Goal: Transaction & Acquisition: Purchase product/service

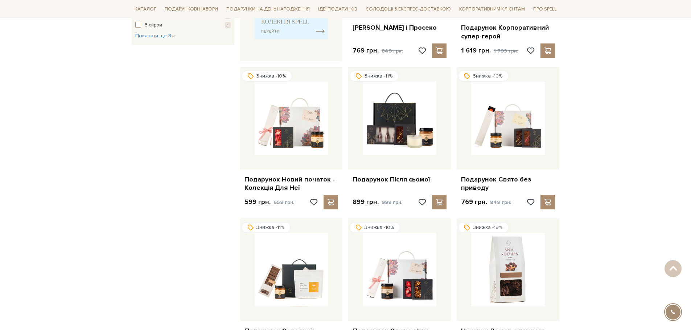
scroll to position [363, 0]
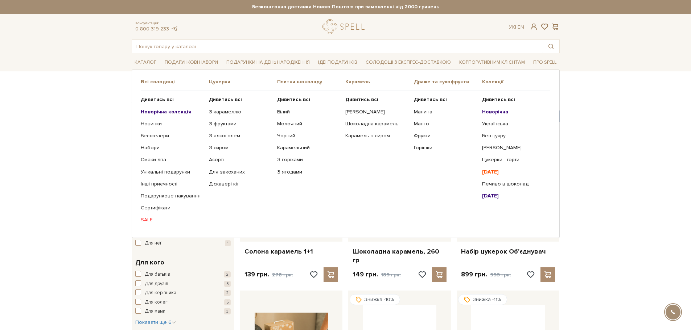
click at [148, 220] on link "SALE" at bounding box center [172, 220] width 63 height 7
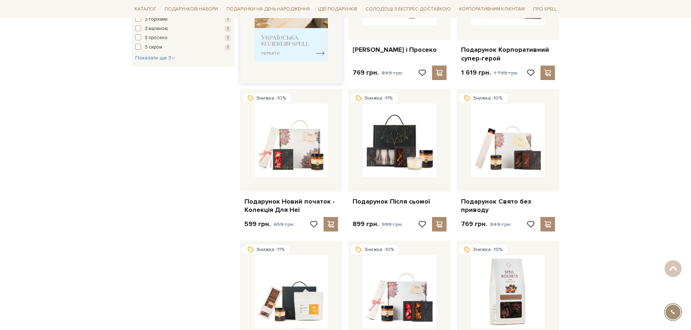
scroll to position [258, 0]
